Goal: Information Seeking & Learning: Learn about a topic

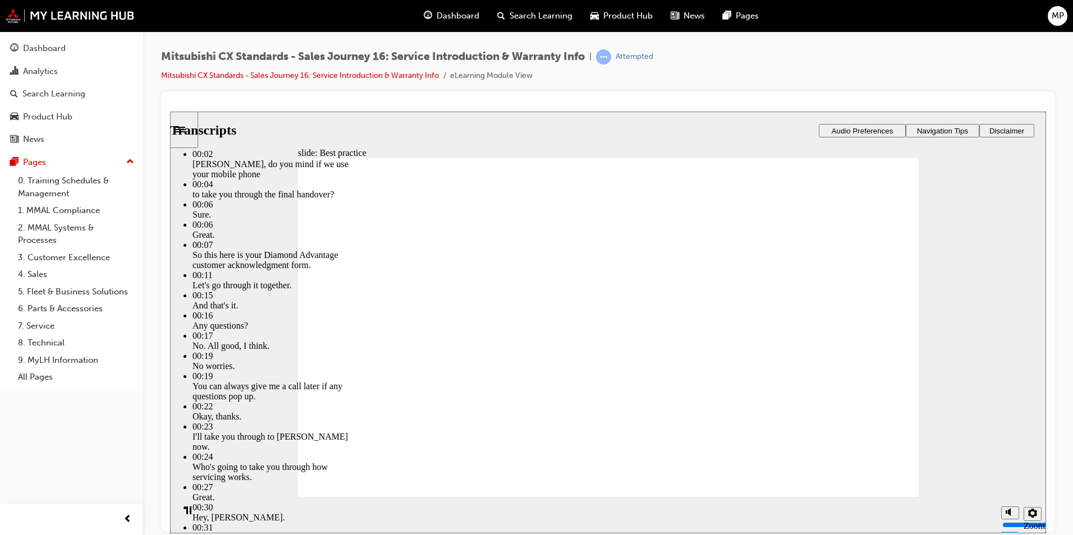
type input "159"
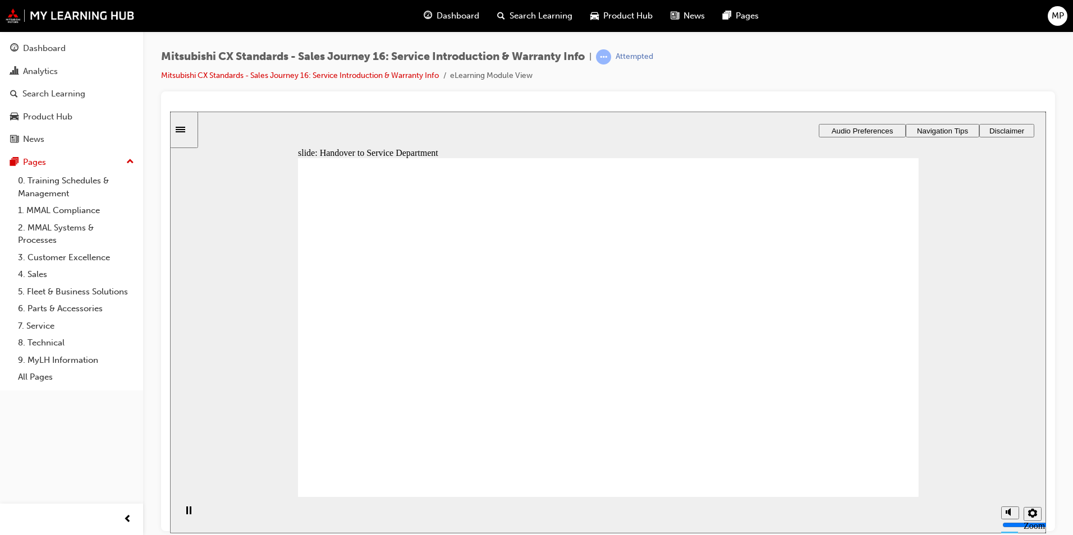
drag, startPoint x: 397, startPoint y: 378, endPoint x: 542, endPoint y: 294, distance: 167.5
drag, startPoint x: 411, startPoint y: 378, endPoint x: 557, endPoint y: 333, distance: 152.1
drag, startPoint x: 433, startPoint y: 385, endPoint x: 837, endPoint y: 269, distance: 419.8
drag, startPoint x: 455, startPoint y: 375, endPoint x: 643, endPoint y: 342, distance: 190.3
drag, startPoint x: 463, startPoint y: 378, endPoint x: 803, endPoint y: 311, distance: 346.2
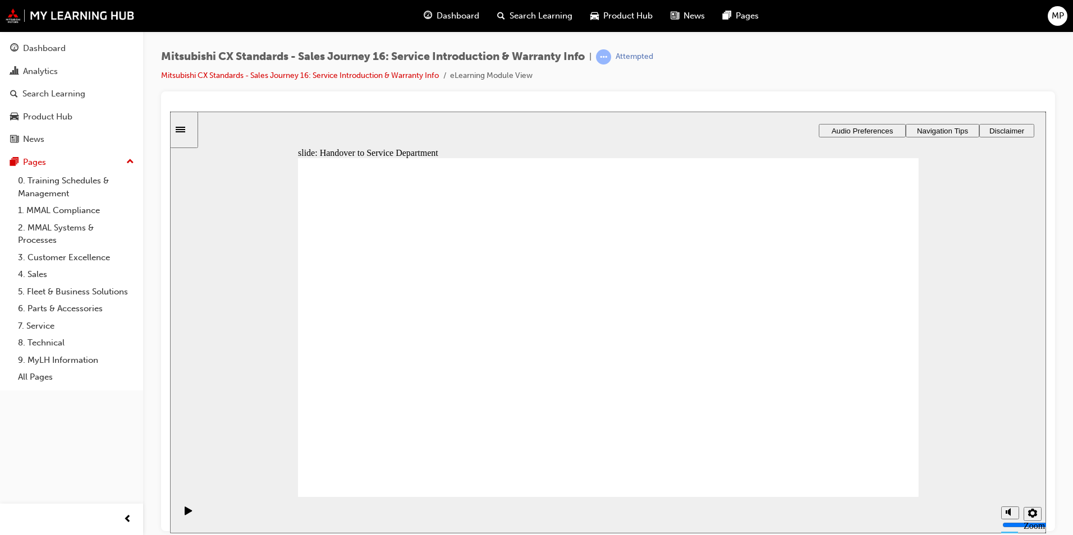
drag, startPoint x: 449, startPoint y: 384, endPoint x: 636, endPoint y: 374, distance: 187.2
checkbox input "true"
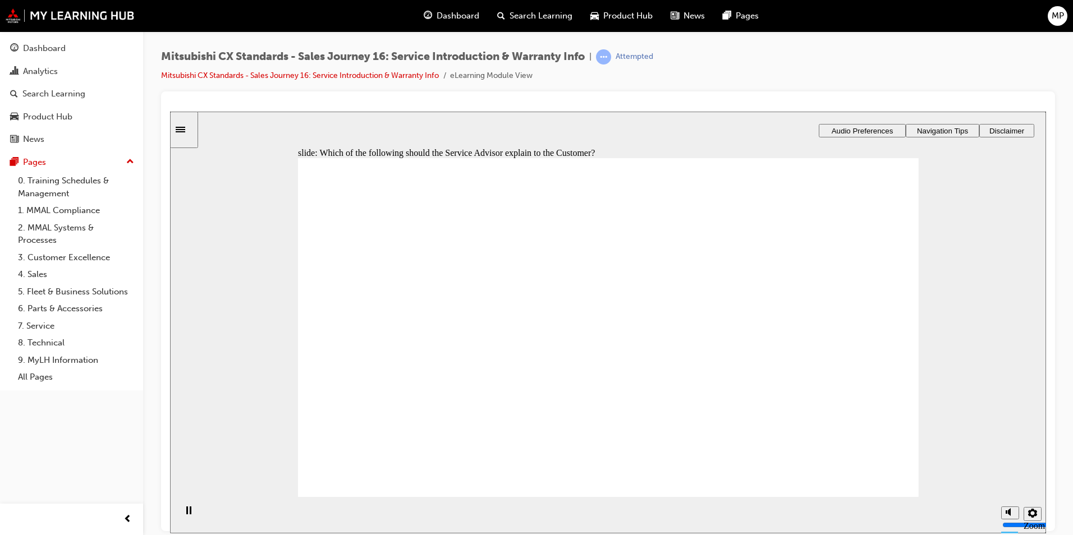
checkbox input "true"
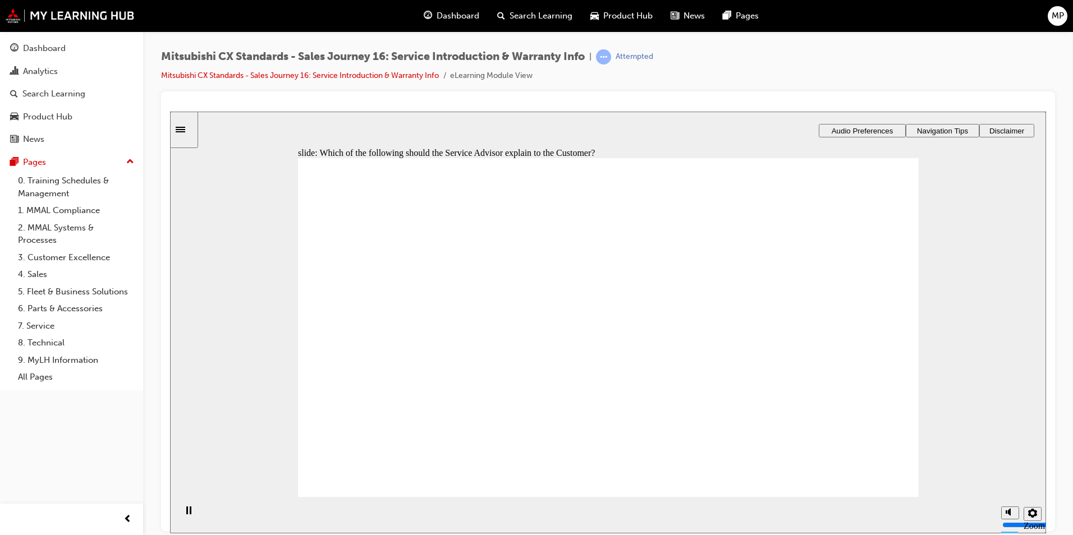
drag, startPoint x: 399, startPoint y: 374, endPoint x: 789, endPoint y: 295, distance: 398.6
drag, startPoint x: 420, startPoint y: 377, endPoint x: 599, endPoint y: 305, distance: 193.7
drag, startPoint x: 451, startPoint y: 369, endPoint x: 618, endPoint y: 338, distance: 169.5
drag, startPoint x: 450, startPoint y: 383, endPoint x: 846, endPoint y: 369, distance: 396.5
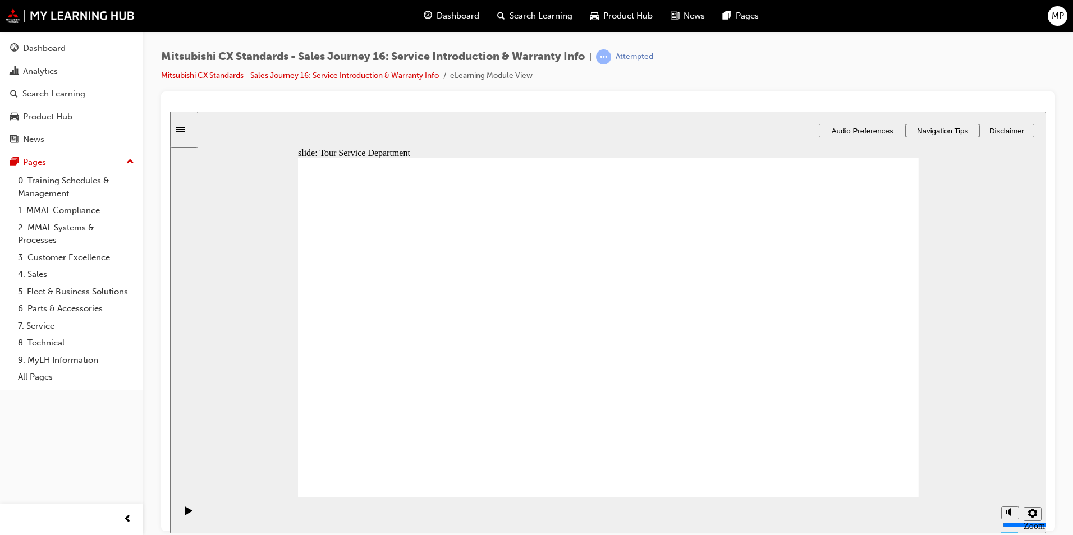
drag, startPoint x: 464, startPoint y: 386, endPoint x: 625, endPoint y: 295, distance: 184.7
drag, startPoint x: 474, startPoint y: 377, endPoint x: 636, endPoint y: 320, distance: 171.8
drag, startPoint x: 460, startPoint y: 382, endPoint x: 612, endPoint y: 377, distance: 152.8
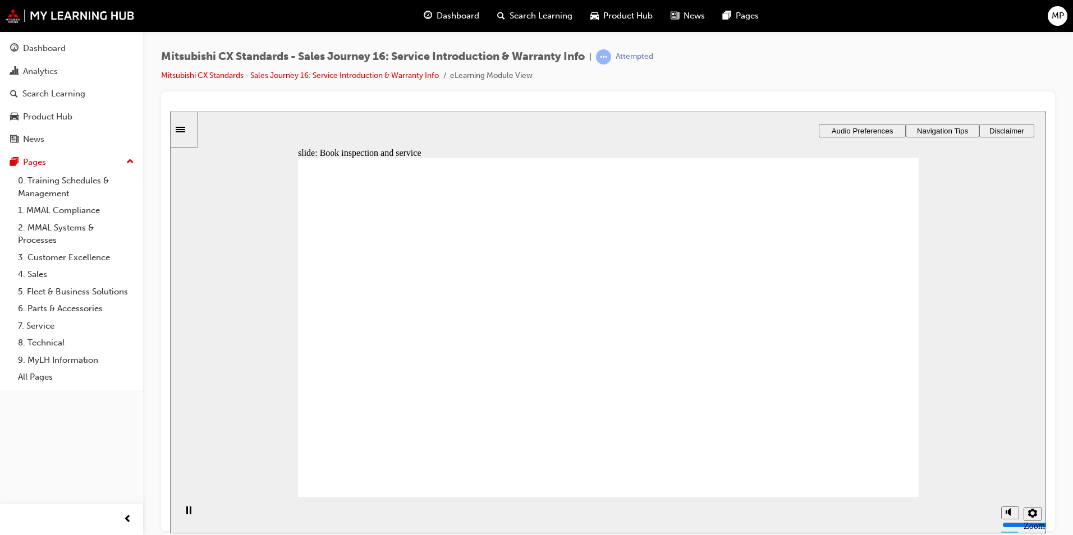
drag, startPoint x: 428, startPoint y: 377, endPoint x: 610, endPoint y: 403, distance: 184.2
drag, startPoint x: 439, startPoint y: 381, endPoint x: 631, endPoint y: 429, distance: 198.6
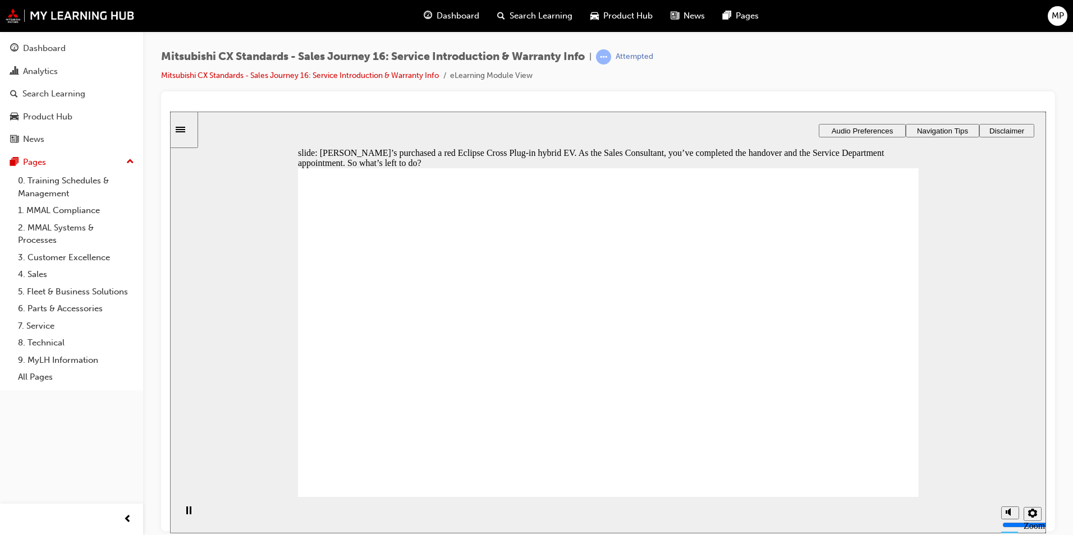
checkbox input "true"
drag, startPoint x: 744, startPoint y: 358, endPoint x: 857, endPoint y: 452, distance: 147.0
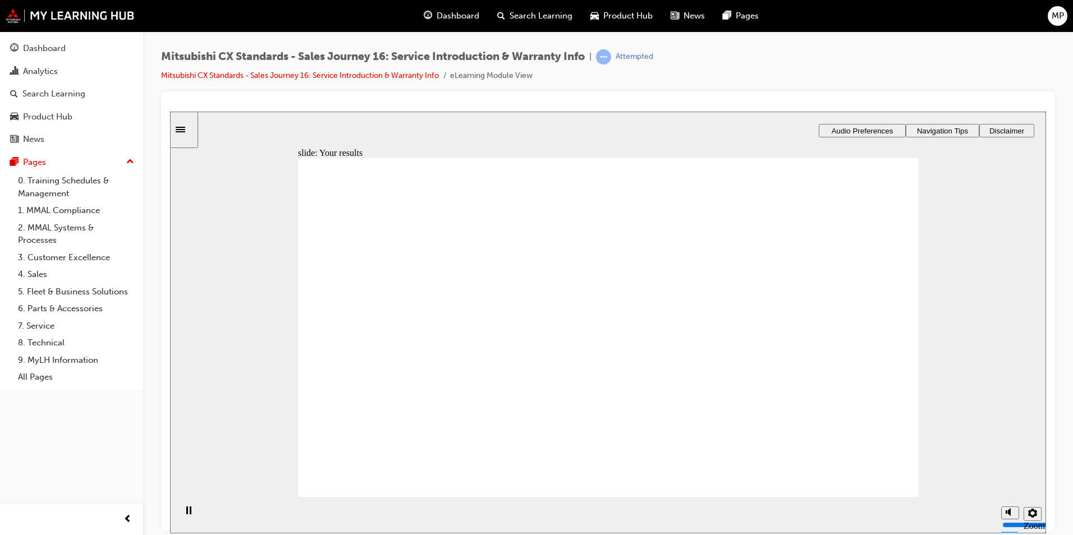
drag, startPoint x: 465, startPoint y: 378, endPoint x: 667, endPoint y: 285, distance: 222.0
drag, startPoint x: 659, startPoint y: 315, endPoint x: 810, endPoint y: 262, distance: 160.8
drag, startPoint x: 406, startPoint y: 370, endPoint x: 762, endPoint y: 307, distance: 361.4
drag, startPoint x: 528, startPoint y: 353, endPoint x: 790, endPoint y: 343, distance: 262.3
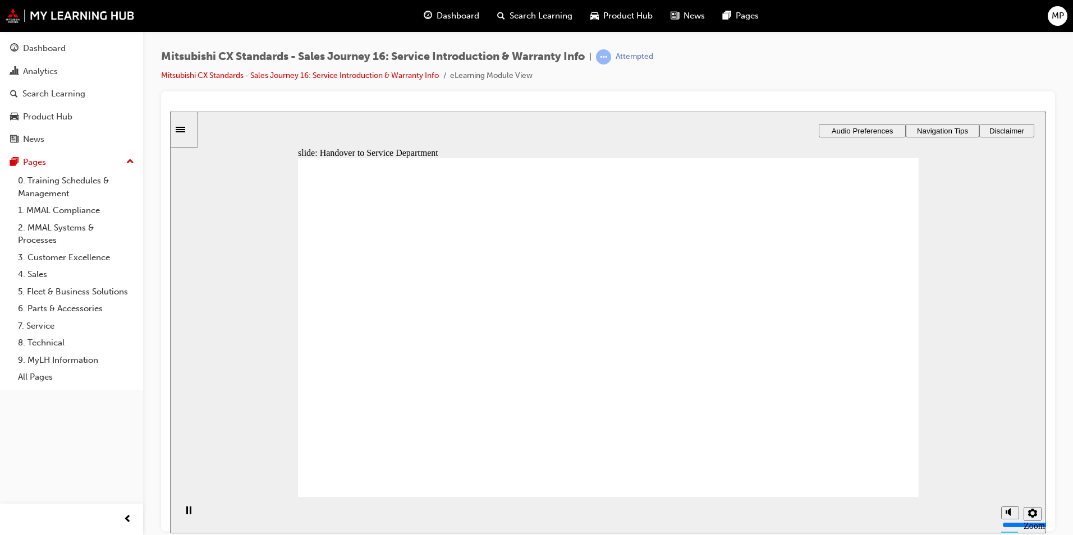
drag, startPoint x: 796, startPoint y: 304, endPoint x: 600, endPoint y: 329, distance: 197.5
drag, startPoint x: 612, startPoint y: 278, endPoint x: 837, endPoint y: 278, distance: 225.6
drag, startPoint x: 480, startPoint y: 369, endPoint x: 662, endPoint y: 315, distance: 189.8
drag, startPoint x: 602, startPoint y: 285, endPoint x: 807, endPoint y: 368, distance: 221.1
drag, startPoint x: 490, startPoint y: 396, endPoint x: 679, endPoint y: 315, distance: 205.2
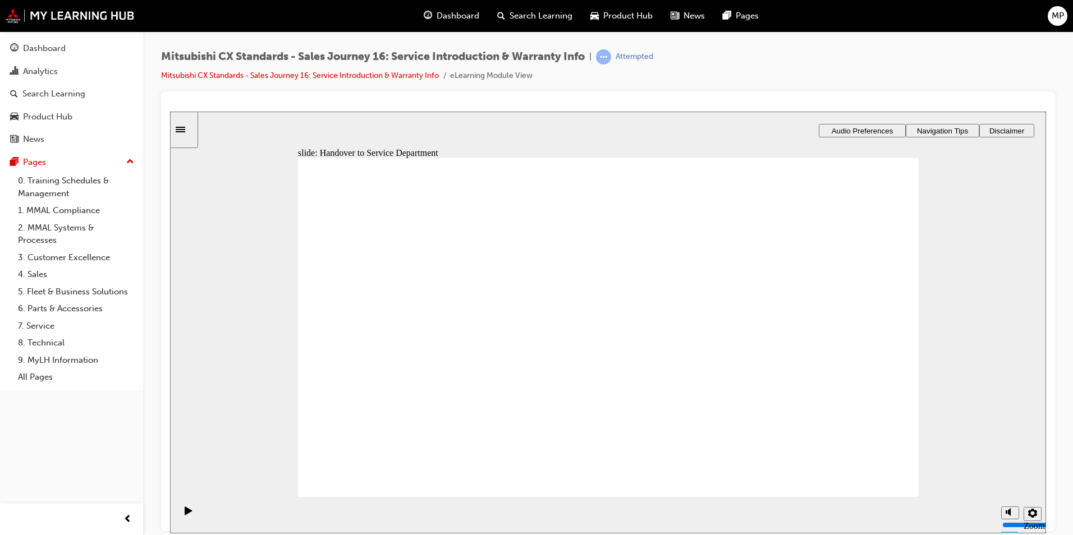
drag, startPoint x: 794, startPoint y: 264, endPoint x: 603, endPoint y: 364, distance: 215.4
drag, startPoint x: 539, startPoint y: 340, endPoint x: 641, endPoint y: 273, distance: 121.9
drag, startPoint x: 451, startPoint y: 369, endPoint x: 791, endPoint y: 294, distance: 348.2
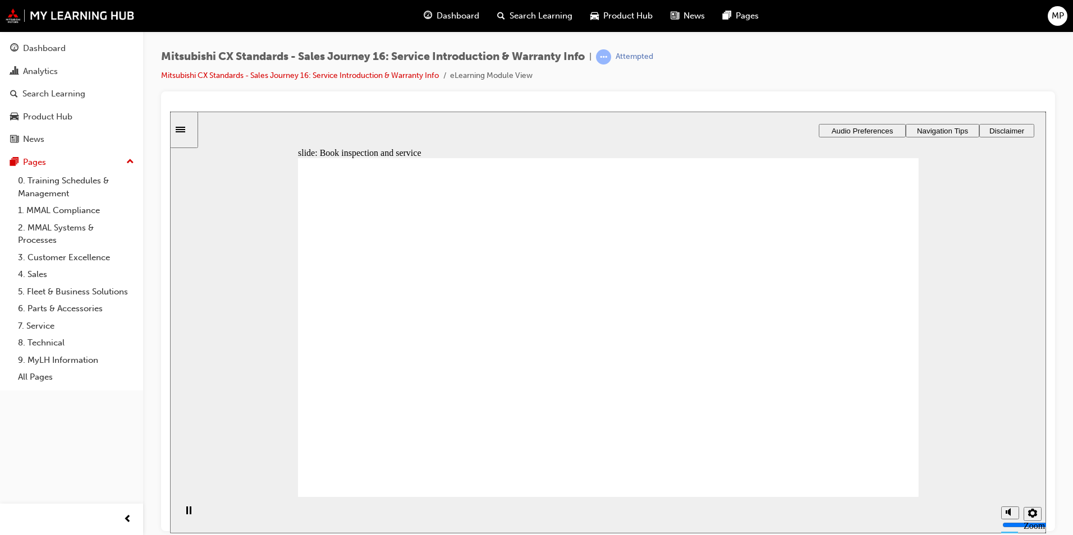
drag, startPoint x: 419, startPoint y: 382, endPoint x: 611, endPoint y: 331, distance: 198.8
drag, startPoint x: 413, startPoint y: 375, endPoint x: 601, endPoint y: 358, distance: 189.4
drag, startPoint x: 443, startPoint y: 374, endPoint x: 632, endPoint y: 391, distance: 189.9
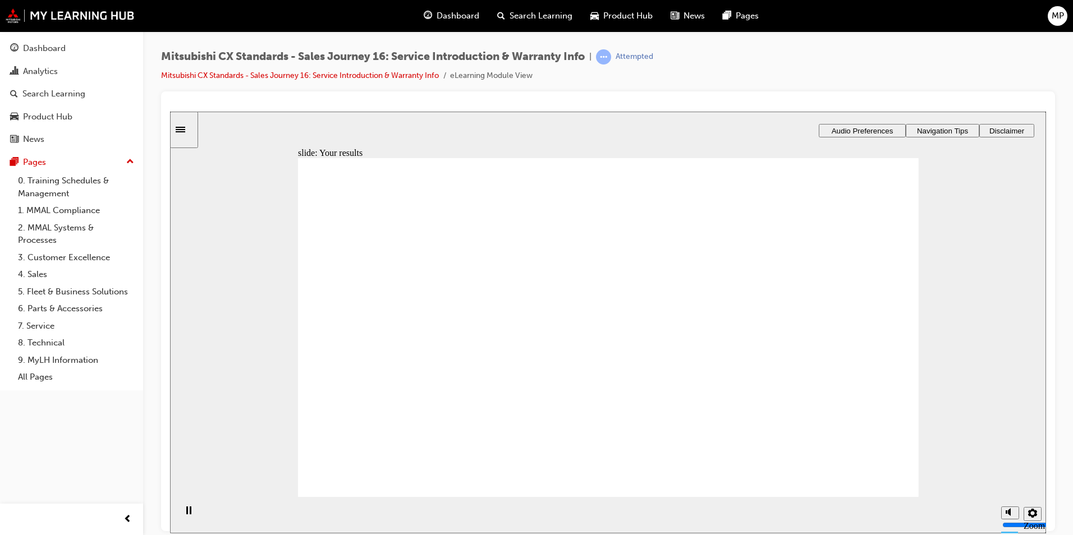
drag, startPoint x: 486, startPoint y: 365, endPoint x: 622, endPoint y: 282, distance: 159.4
drag, startPoint x: 473, startPoint y: 383, endPoint x: 842, endPoint y: 291, distance: 381.2
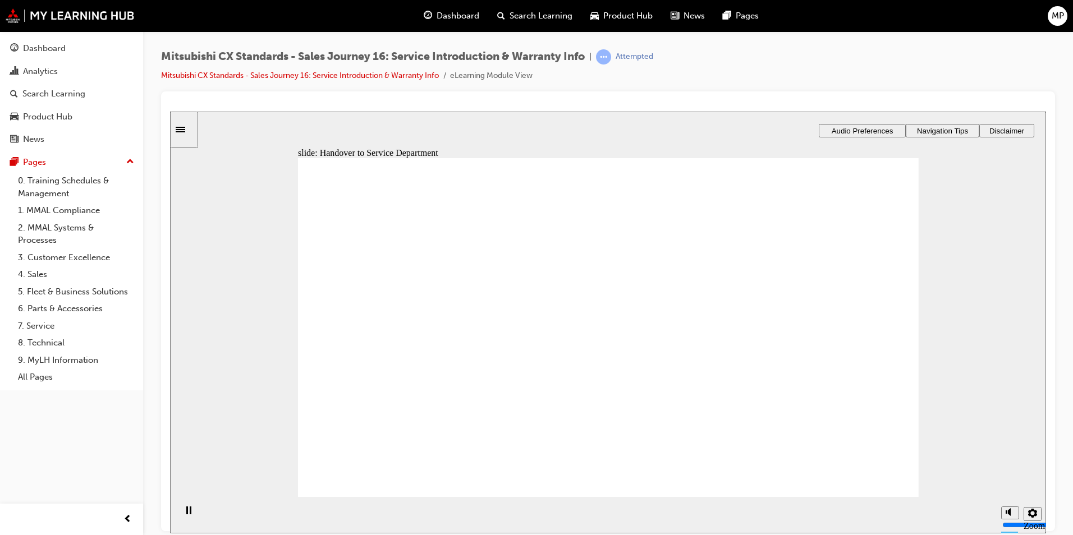
drag, startPoint x: 437, startPoint y: 367, endPoint x: 814, endPoint y: 322, distance: 379.8
drag, startPoint x: 560, startPoint y: 356, endPoint x: 596, endPoint y: 356, distance: 36.5
drag, startPoint x: 407, startPoint y: 382, endPoint x: 635, endPoint y: 370, distance: 228.2
drag, startPoint x: 603, startPoint y: 319, endPoint x: 828, endPoint y: 351, distance: 226.7
drag, startPoint x: 529, startPoint y: 369, endPoint x: 623, endPoint y: 345, distance: 97.5
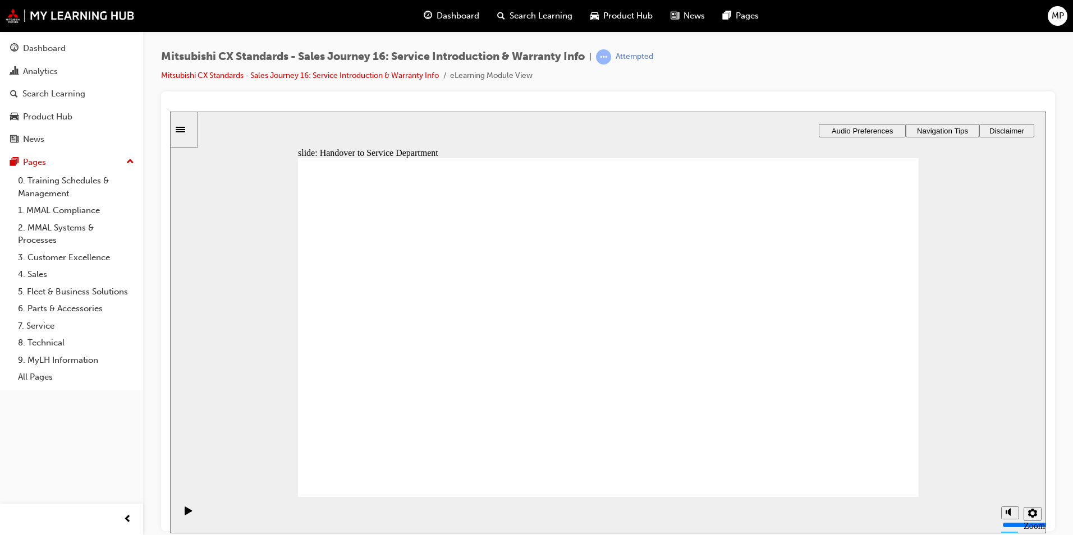
drag, startPoint x: 776, startPoint y: 284, endPoint x: 502, endPoint y: 420, distance: 306.0
drag, startPoint x: 442, startPoint y: 375, endPoint x: 630, endPoint y: 304, distance: 201.3
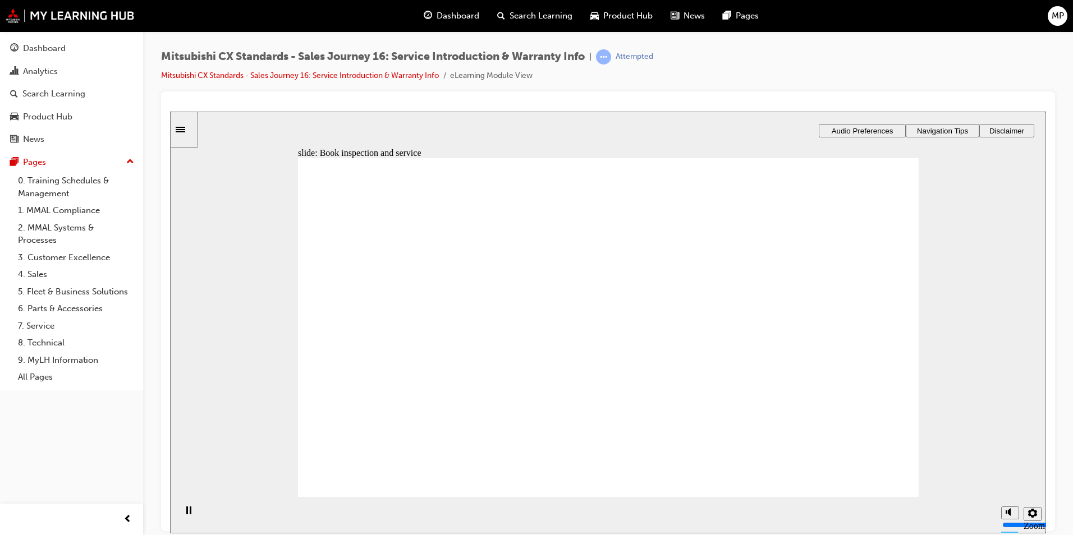
drag, startPoint x: 654, startPoint y: 346, endPoint x: 835, endPoint y: 290, distance: 189.8
drag, startPoint x: 478, startPoint y: 370, endPoint x: 694, endPoint y: 333, distance: 219.3
drag, startPoint x: 478, startPoint y: 387, endPoint x: 628, endPoint y: 366, distance: 150.8
drag, startPoint x: 424, startPoint y: 381, endPoint x: 834, endPoint y: 334, distance: 412.9
